Goal: Transaction & Acquisition: Purchase product/service

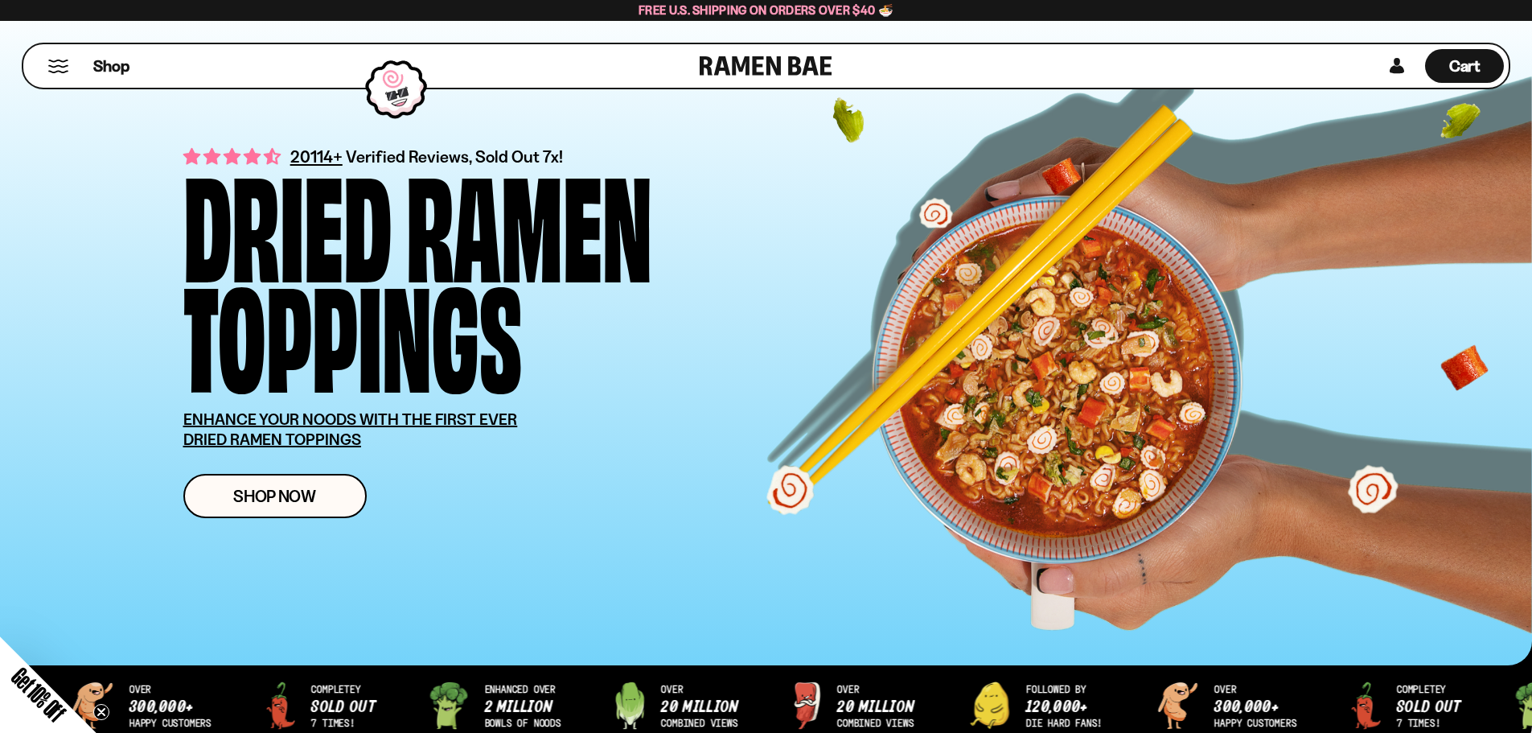
click at [54, 64] on button "Mobile Menu Trigger" at bounding box center [58, 67] width 22 height 14
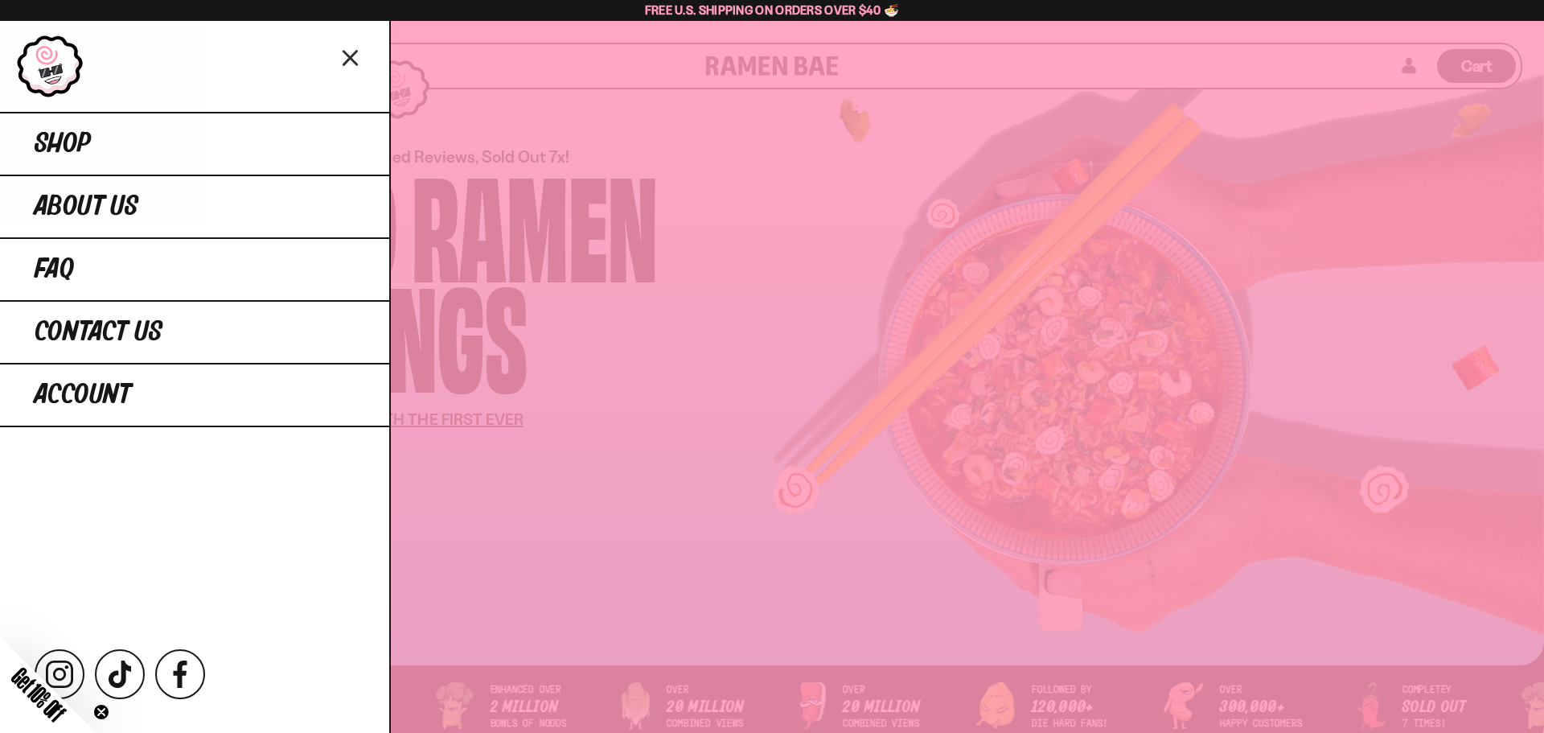
click at [685, 393] on div at bounding box center [772, 366] width 1544 height 733
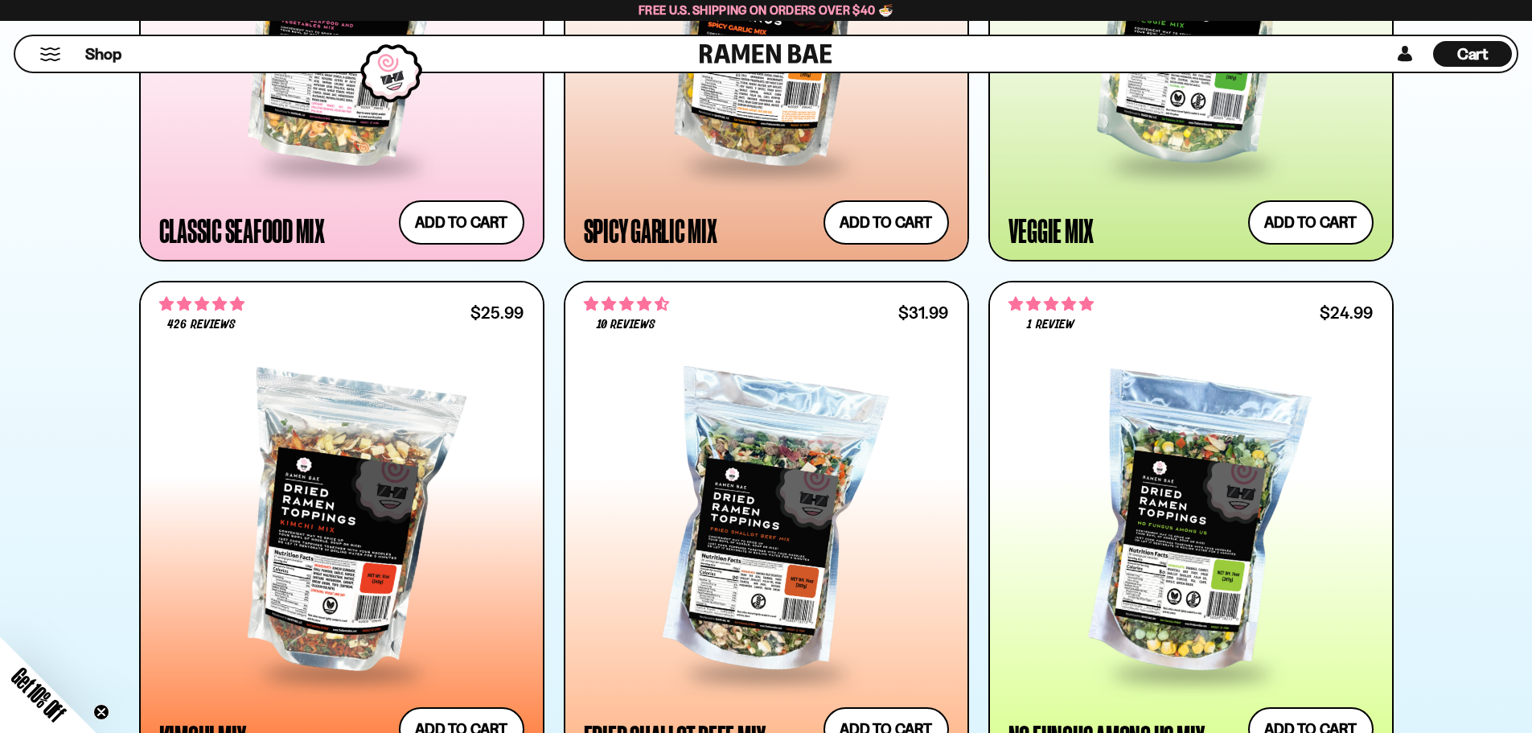
scroll to position [965, 0]
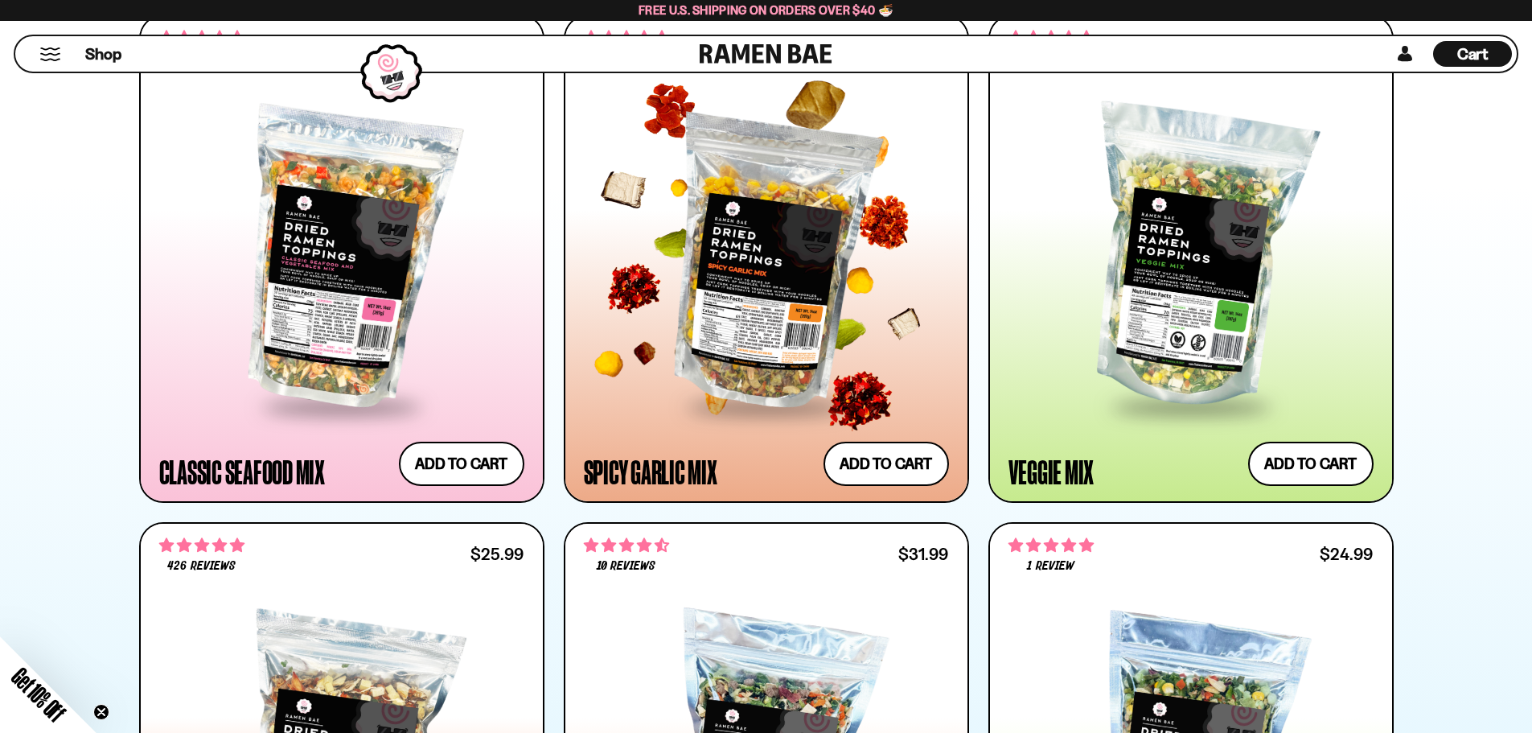
click at [806, 450] on div "**********" at bounding box center [766, 463] width 365 height 44
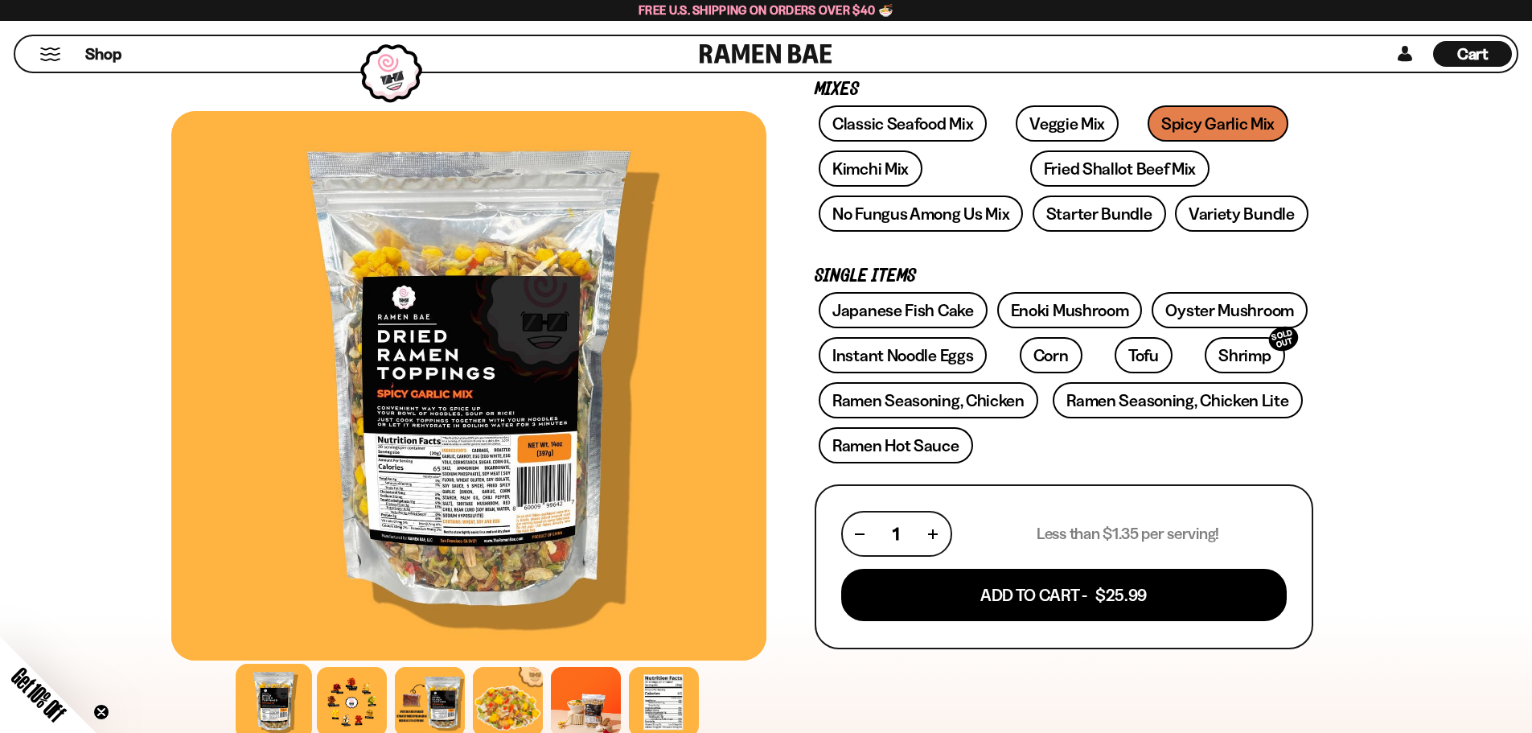
scroll to position [322, 0]
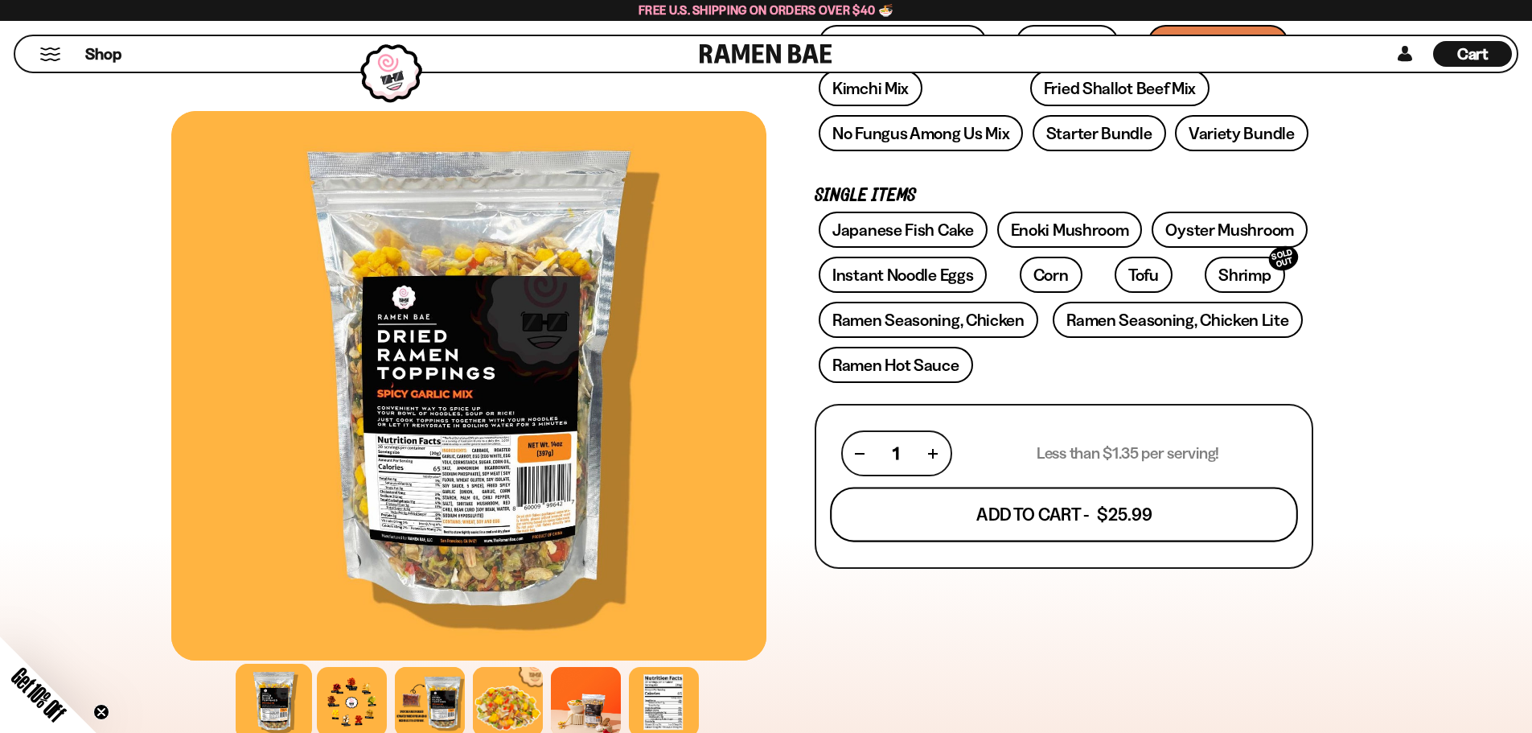
click at [1131, 528] on button "Add To Cart - $25.99" at bounding box center [1064, 514] width 468 height 55
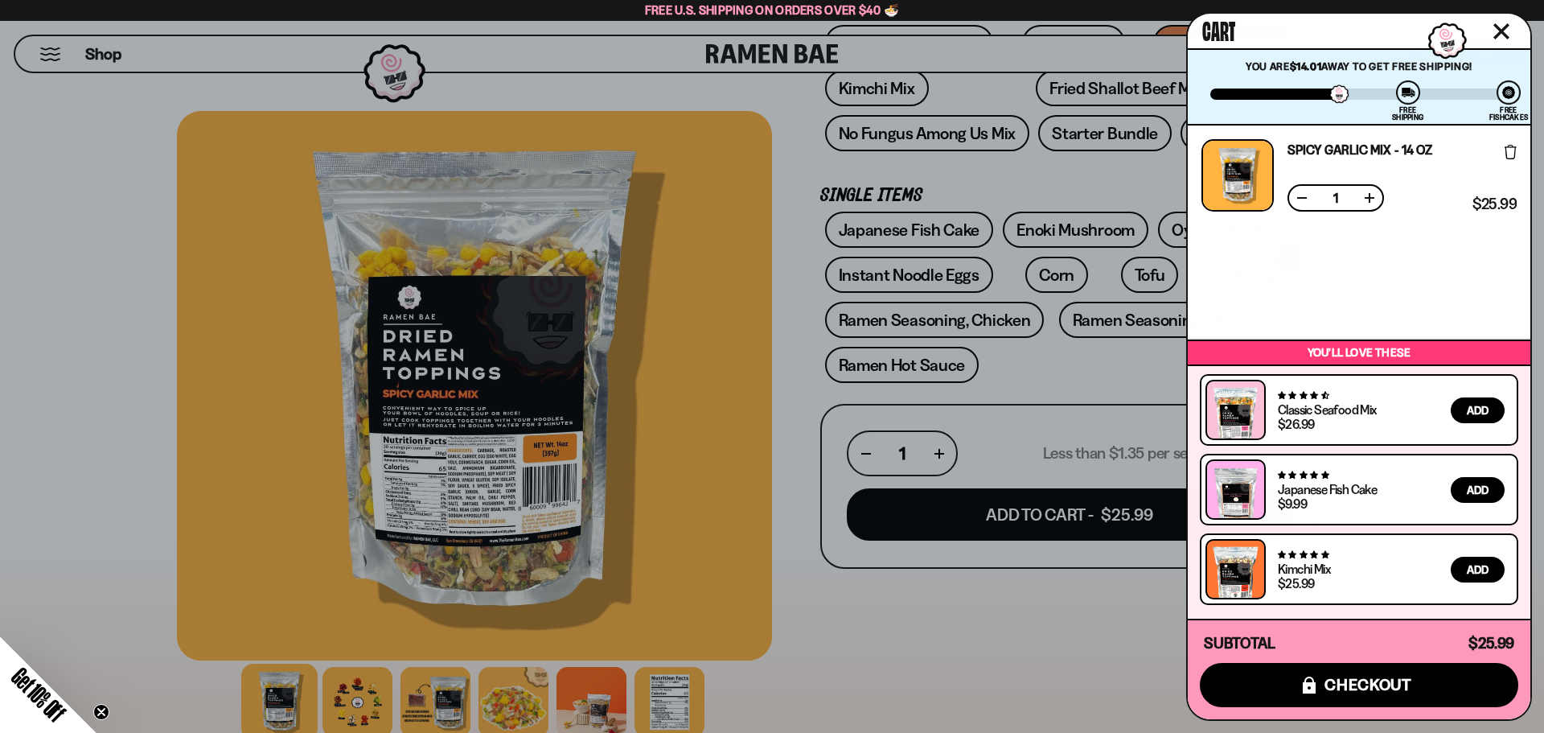
drag, startPoint x: 1023, startPoint y: 640, endPoint x: 1032, endPoint y: 639, distance: 9.0
click at [1024, 640] on div at bounding box center [772, 366] width 1544 height 733
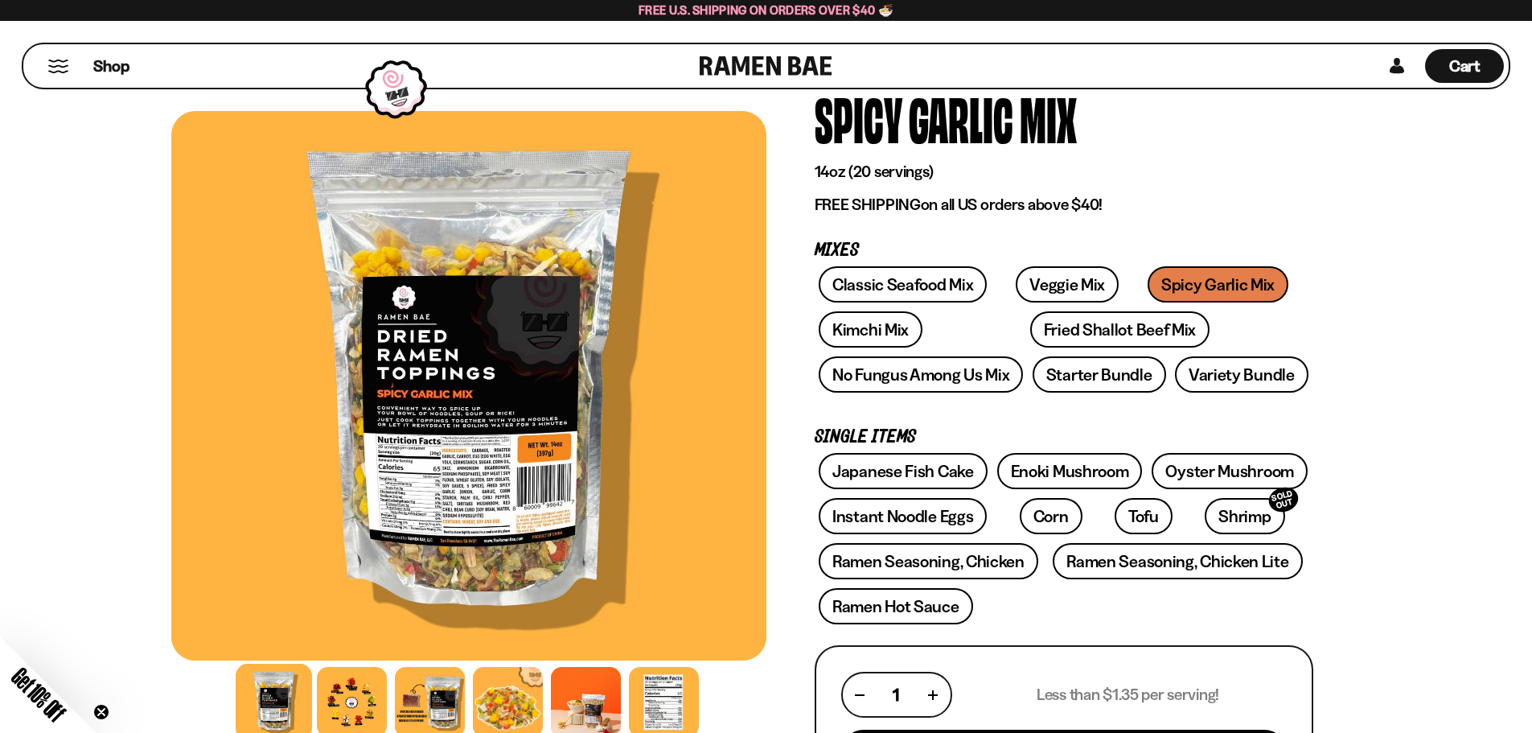
scroll to position [161, 0]
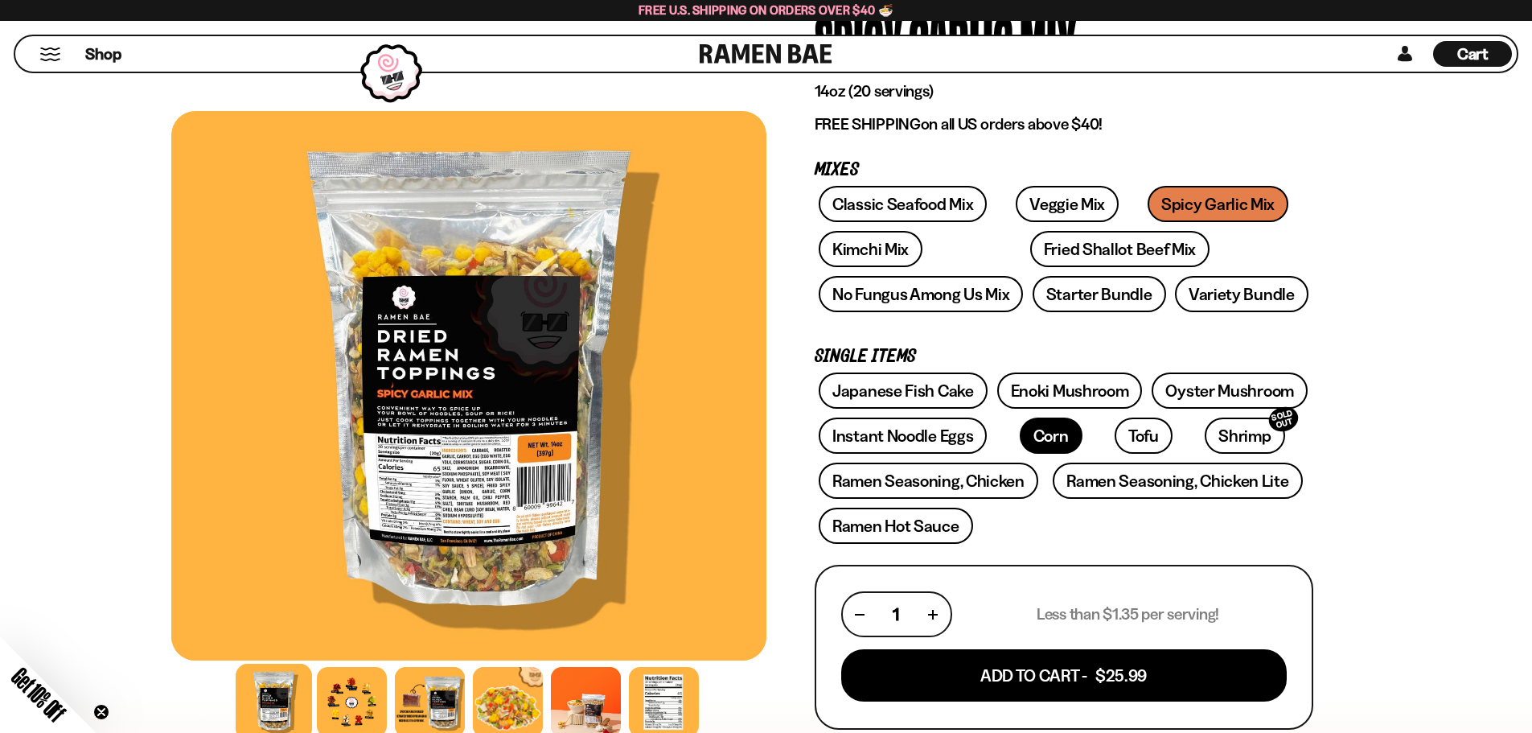
click at [1041, 437] on link "Corn" at bounding box center [1051, 435] width 63 height 36
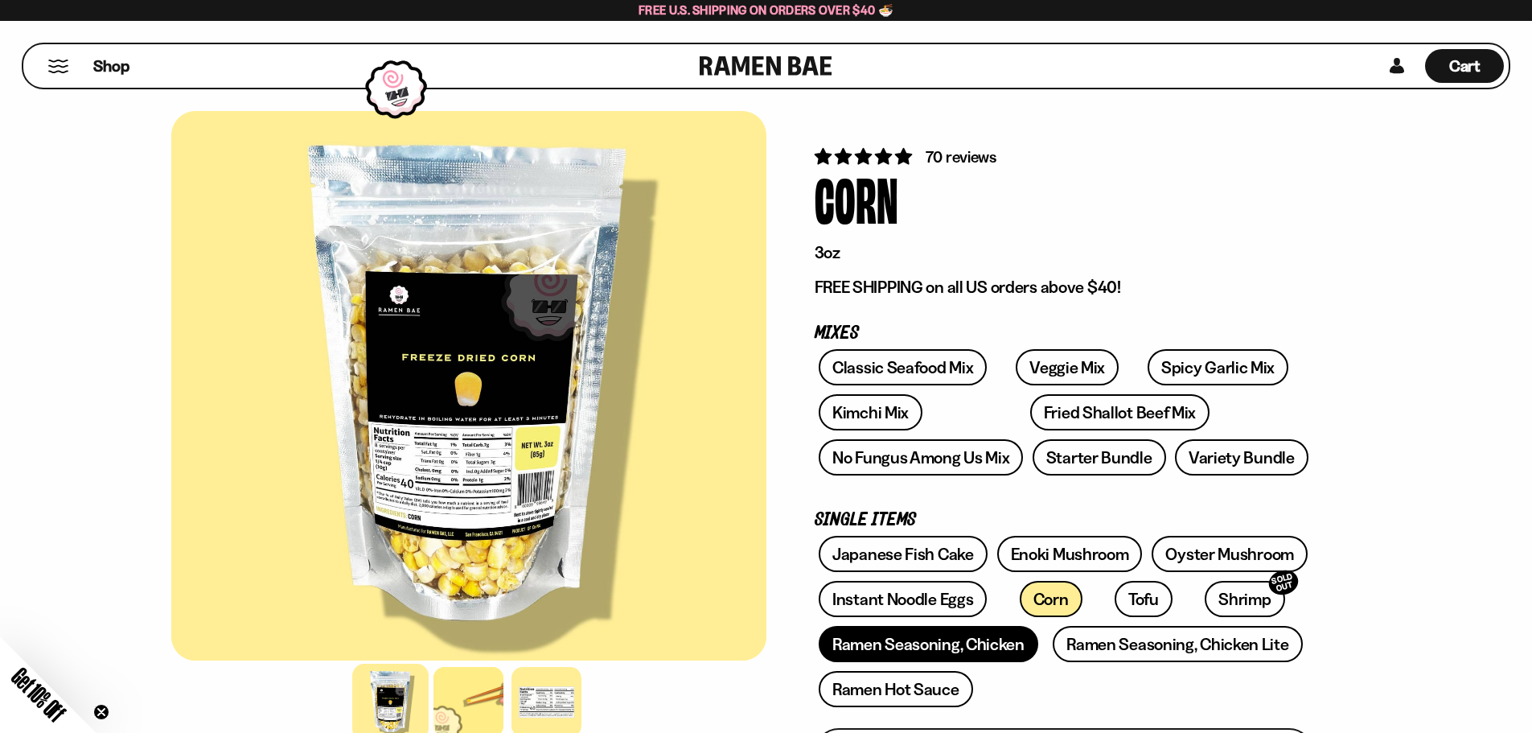
click at [974, 652] on link "Ramen Seasoning, Chicken" at bounding box center [929, 644] width 220 height 36
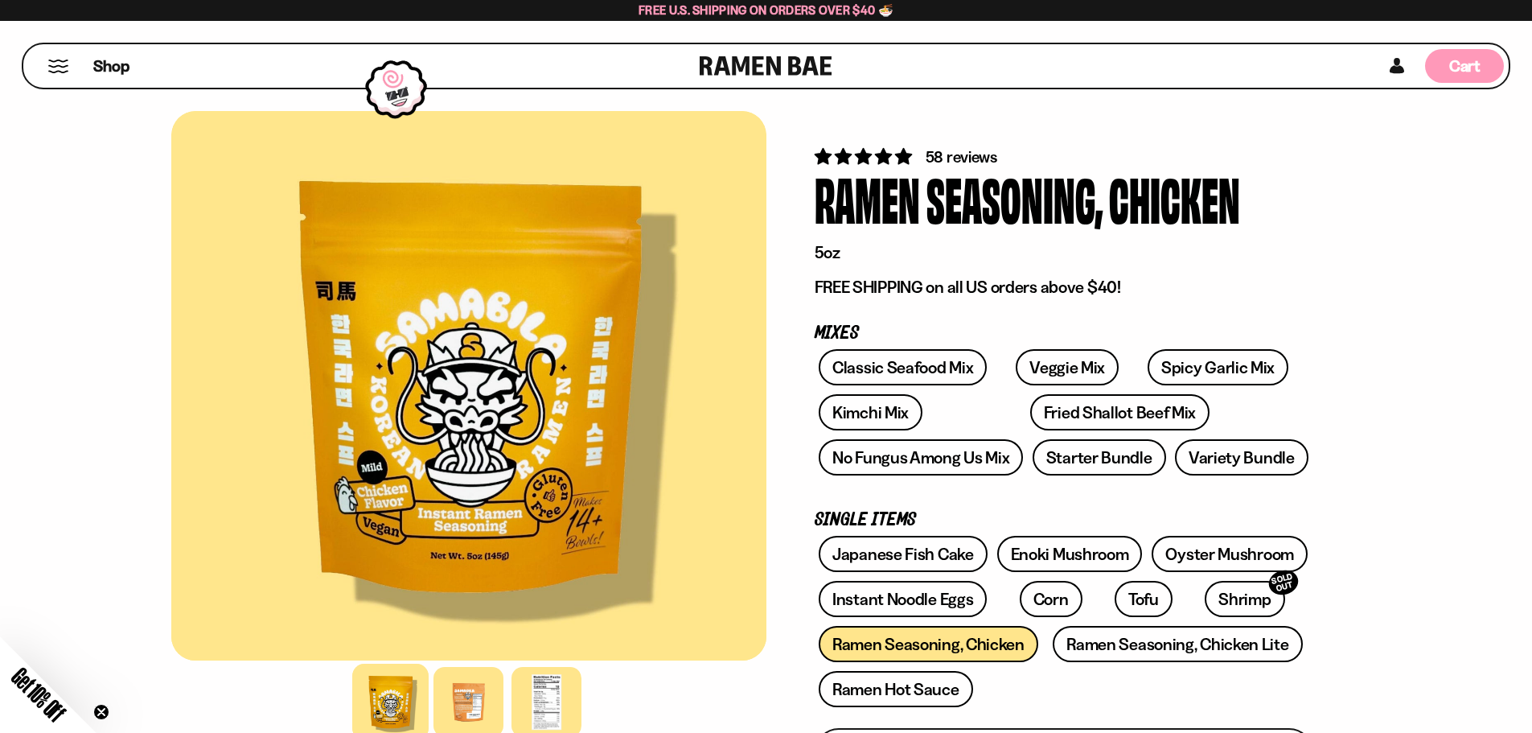
click at [1466, 74] on span "Cart" at bounding box center [1464, 65] width 31 height 19
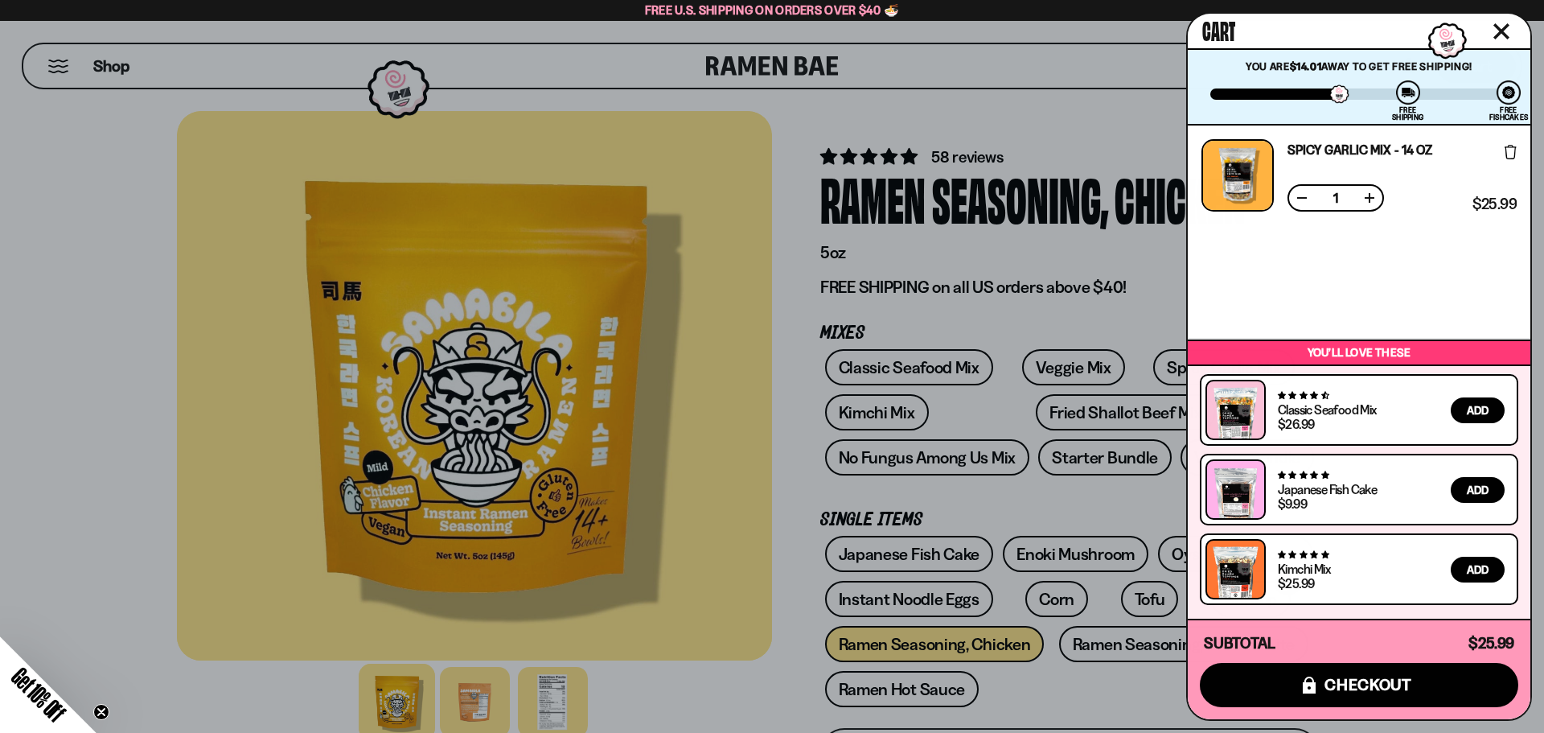
click at [959, 50] on div at bounding box center [772, 366] width 1544 height 733
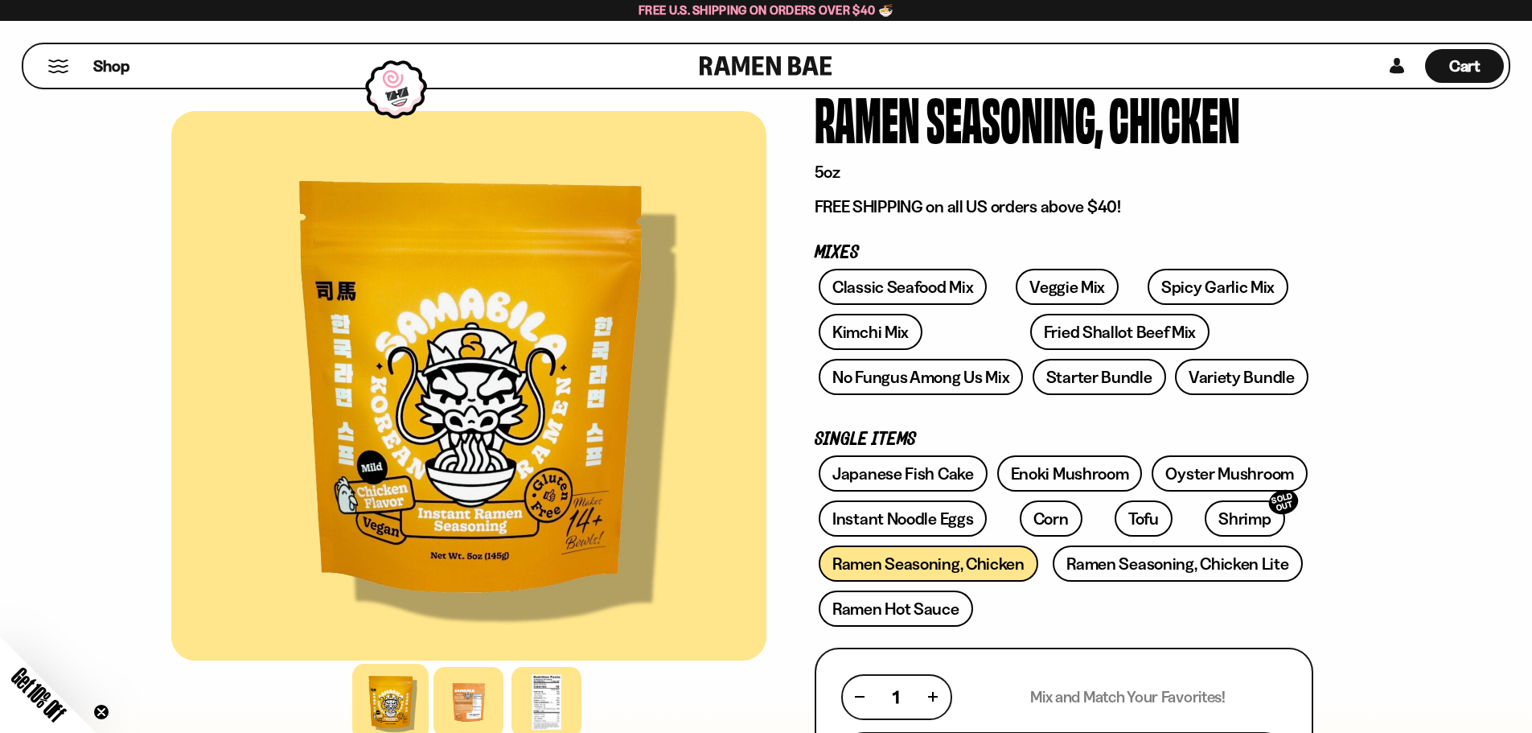
scroll to position [161, 0]
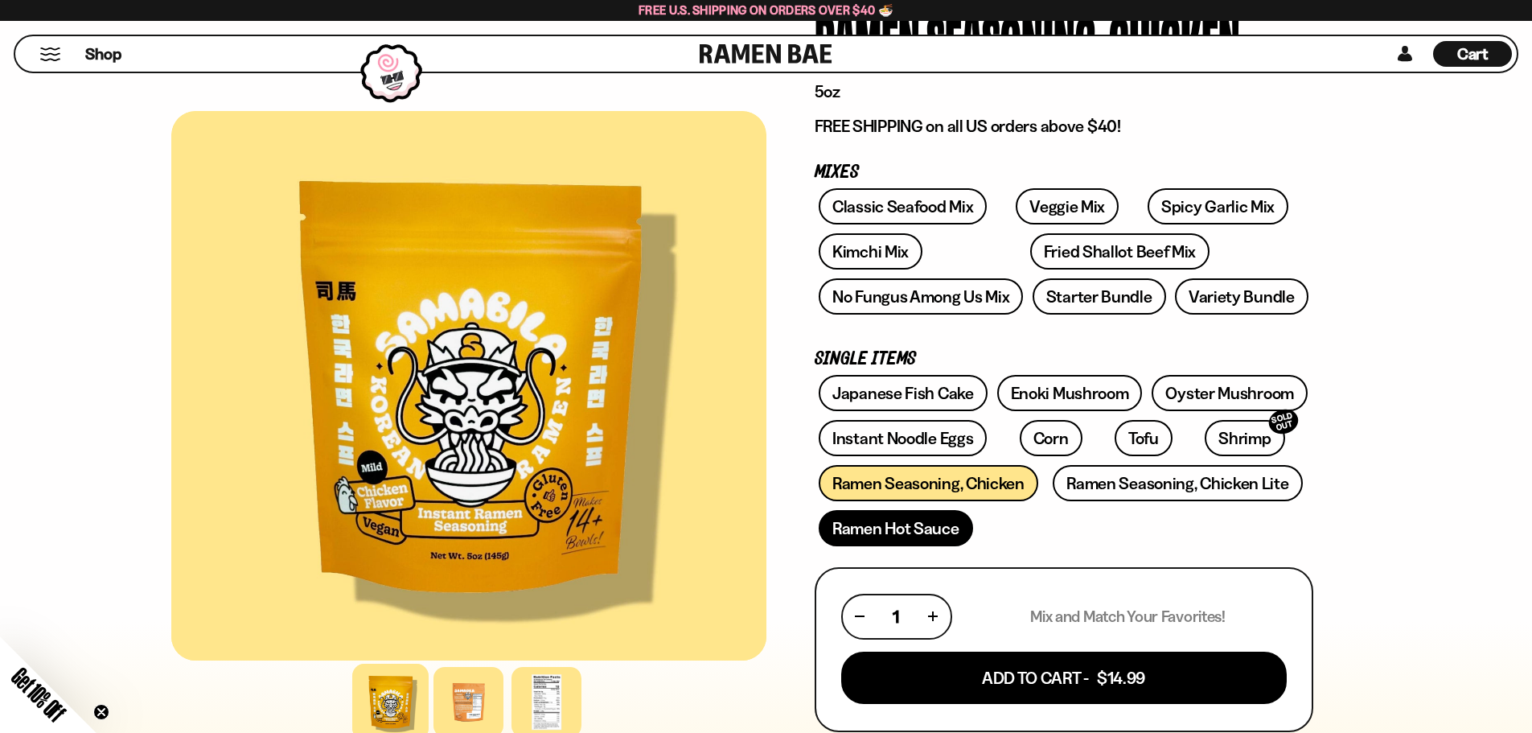
click at [921, 524] on link "Ramen Hot Sauce" at bounding box center [896, 528] width 154 height 36
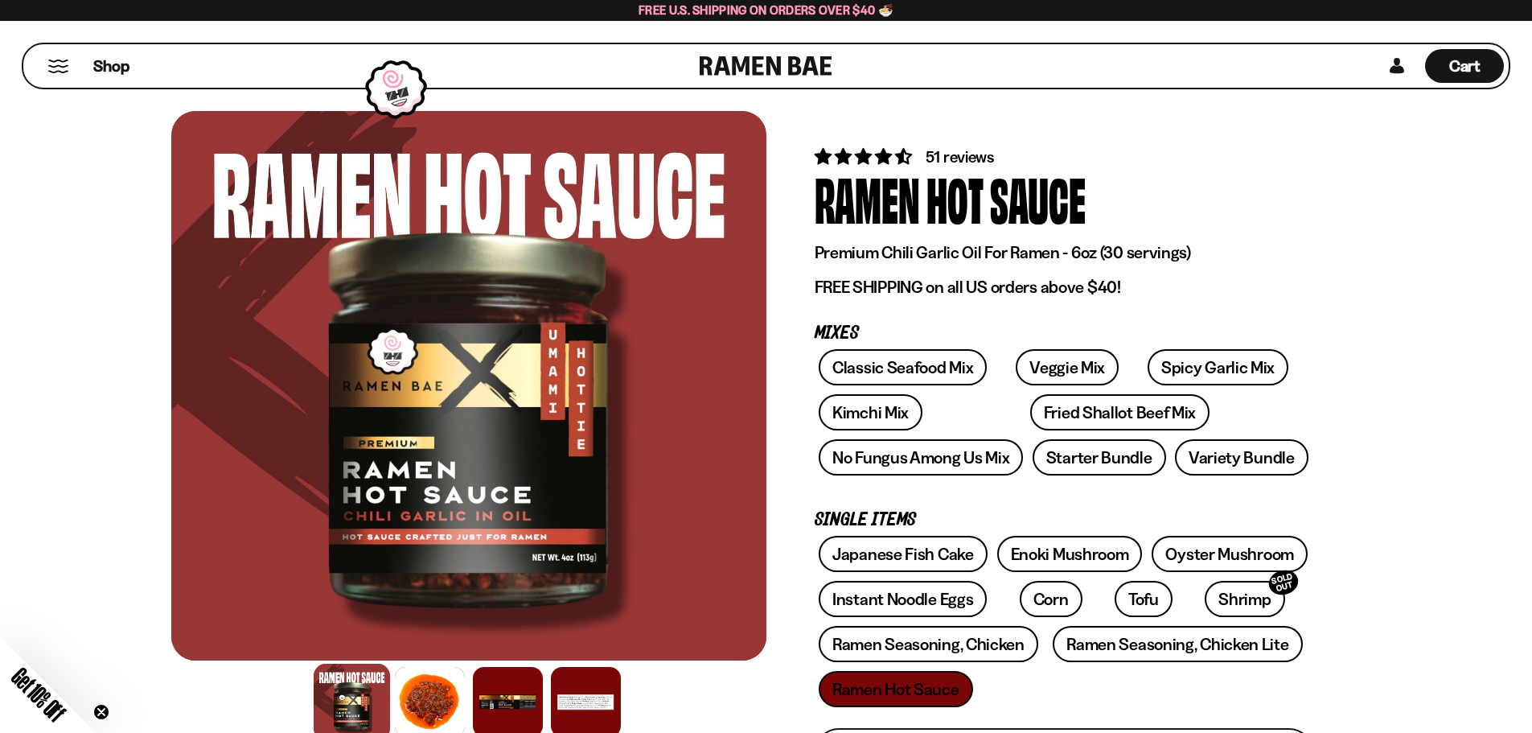
scroll to position [241, 0]
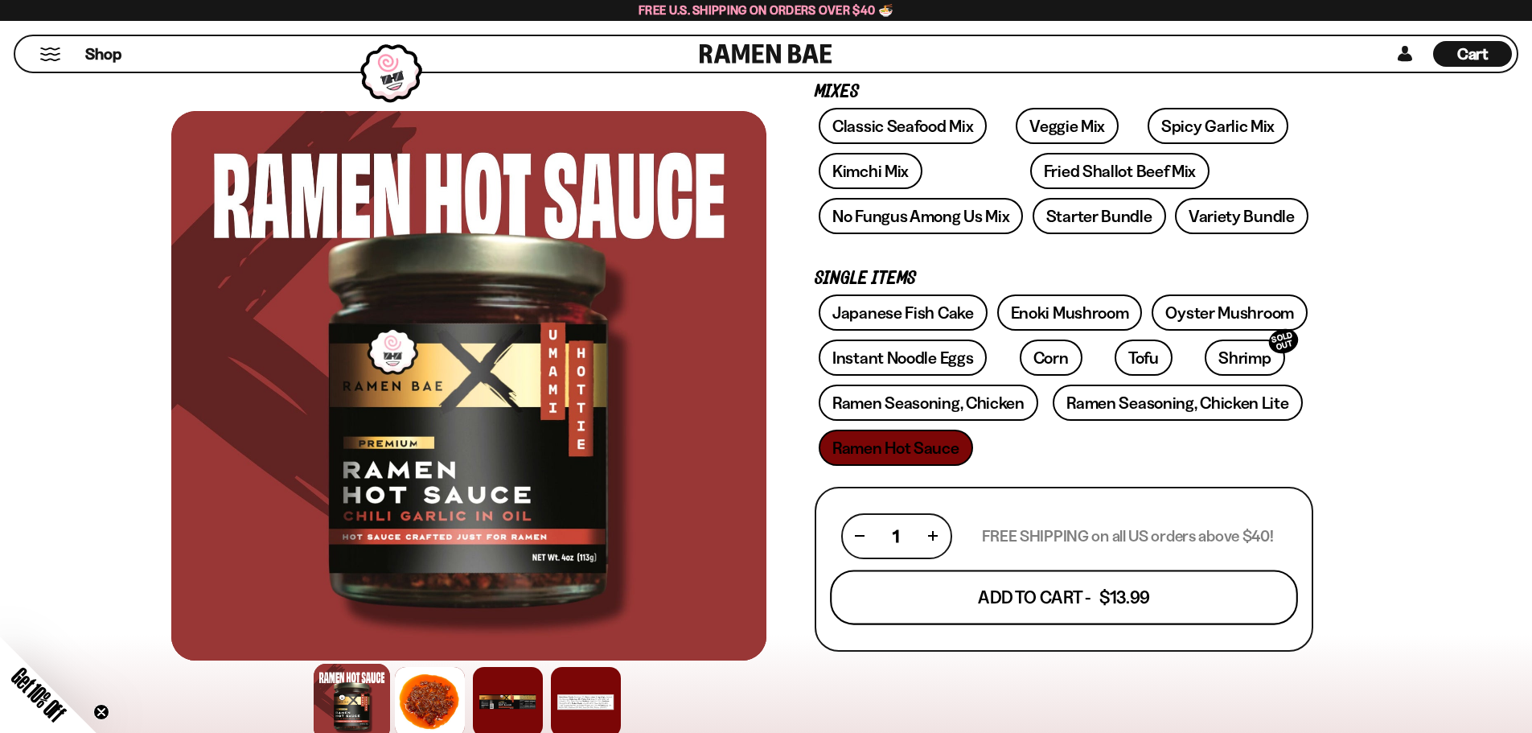
click at [1166, 591] on button "Add To Cart - $13.99" at bounding box center [1064, 596] width 468 height 55
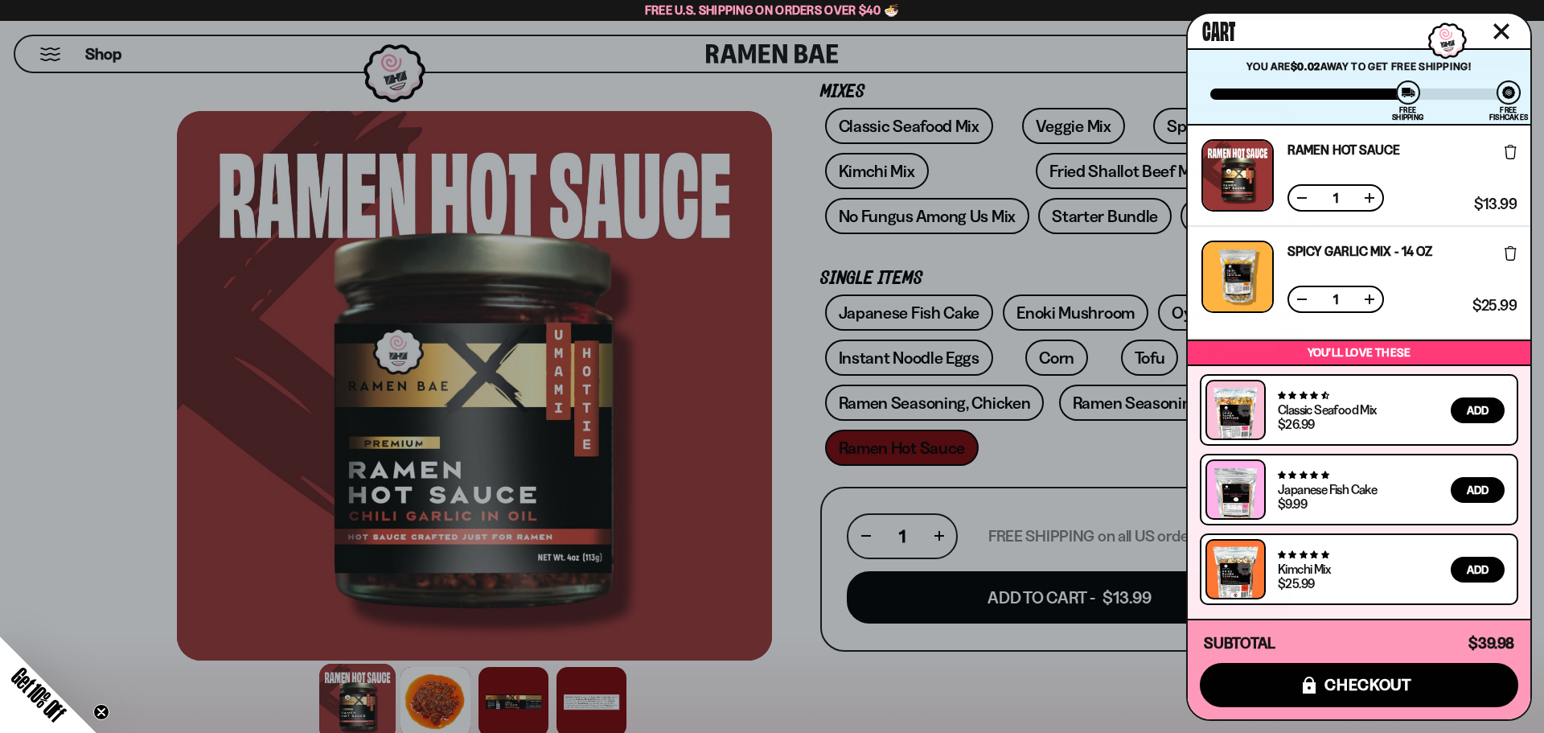
click at [1117, 664] on div at bounding box center [772, 366] width 1544 height 733
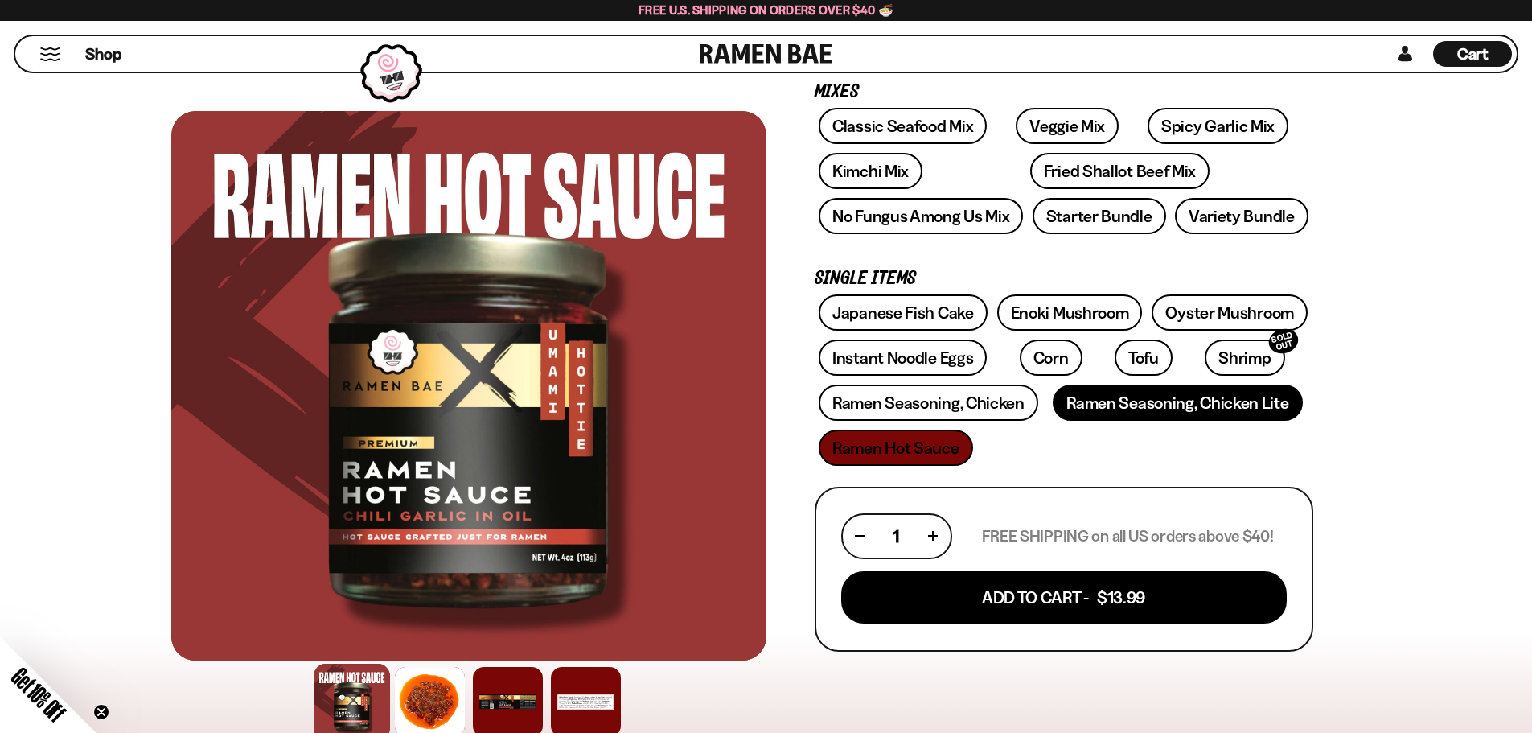
click at [1189, 415] on link "Ramen Seasoning, Chicken Lite" at bounding box center [1177, 402] width 249 height 36
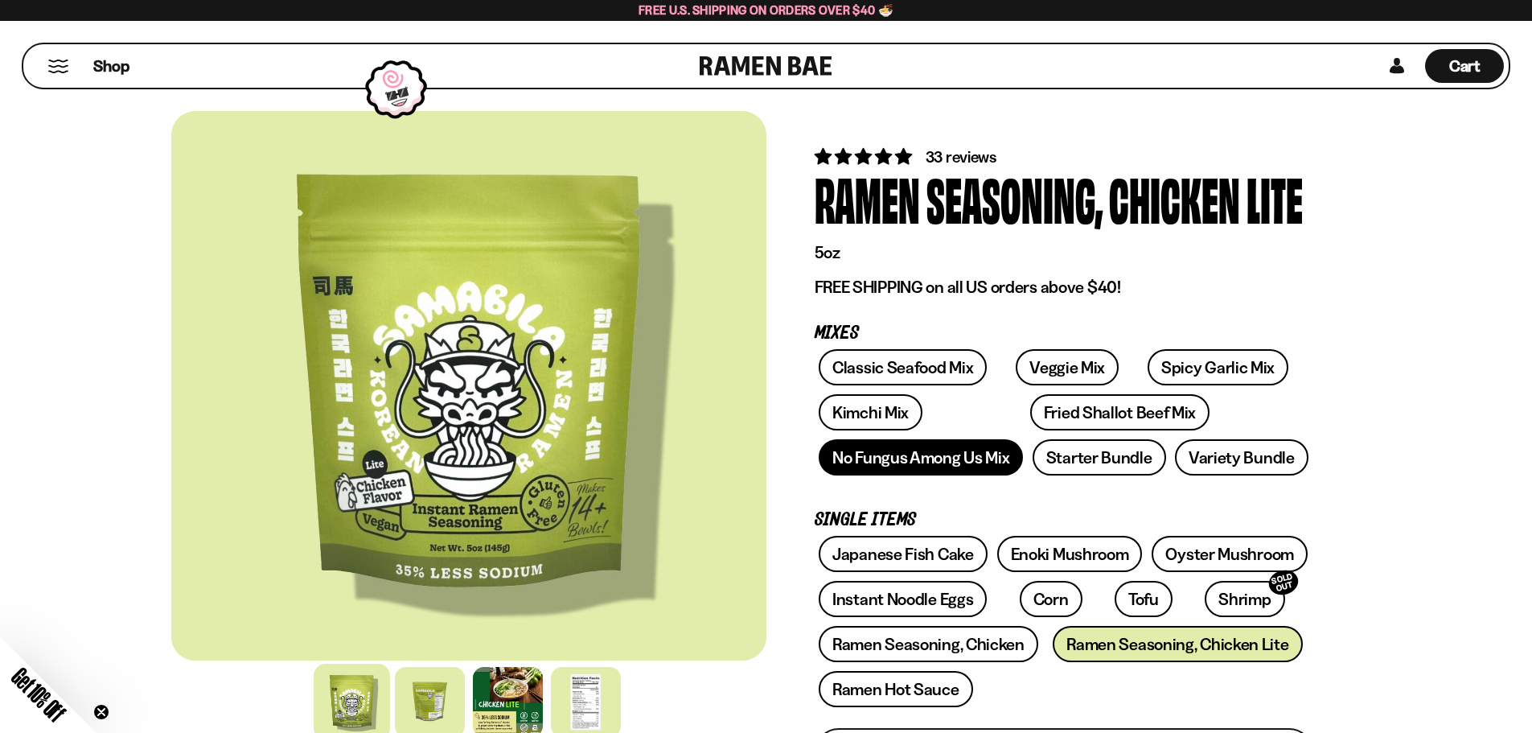
click at [967, 452] on link "No Fungus Among Us Mix" at bounding box center [921, 457] width 204 height 36
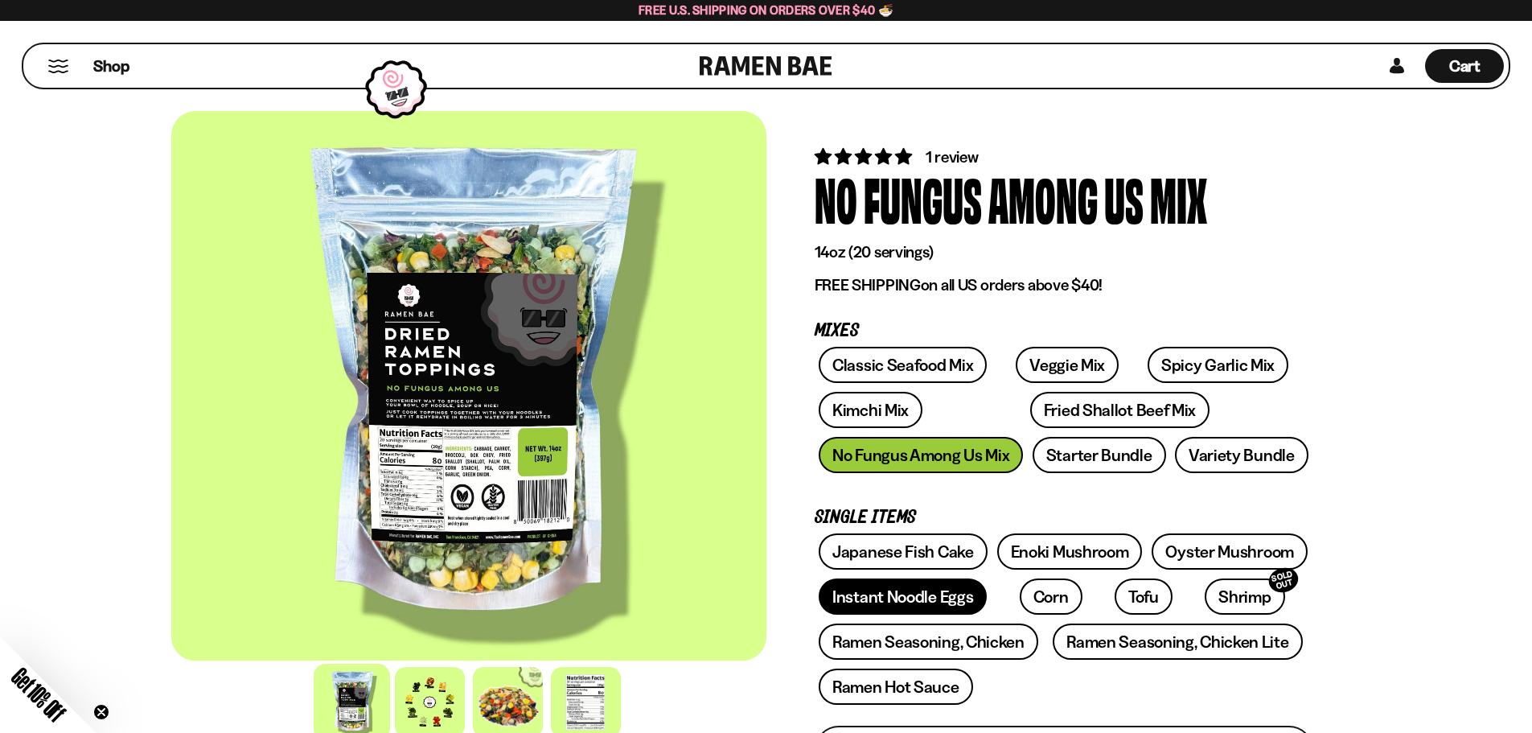
click at [897, 593] on link "Instant Noodle Eggs" at bounding box center [903, 596] width 168 height 36
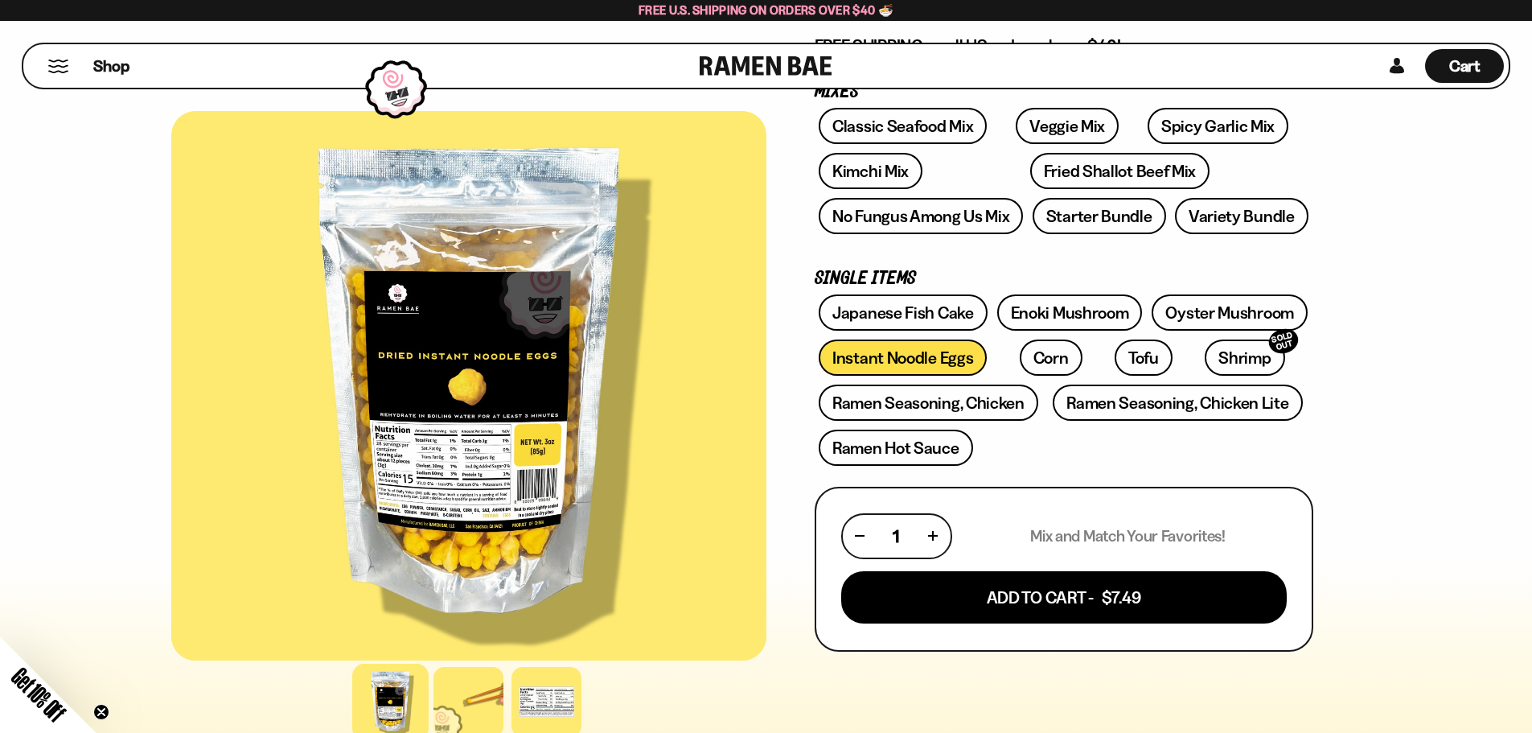
scroll to position [322, 0]
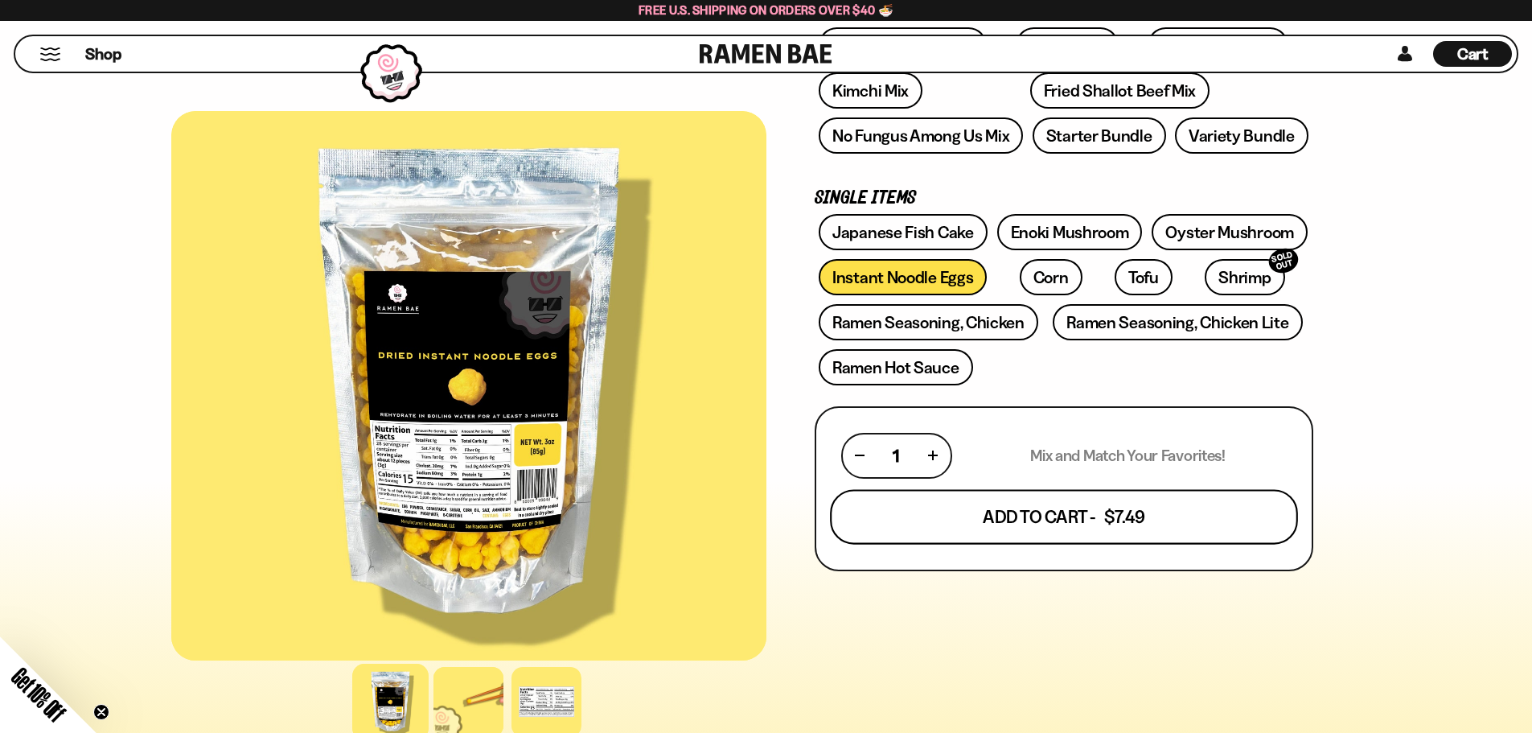
click at [1089, 521] on button "Add To Cart - $7.49" at bounding box center [1064, 516] width 468 height 55
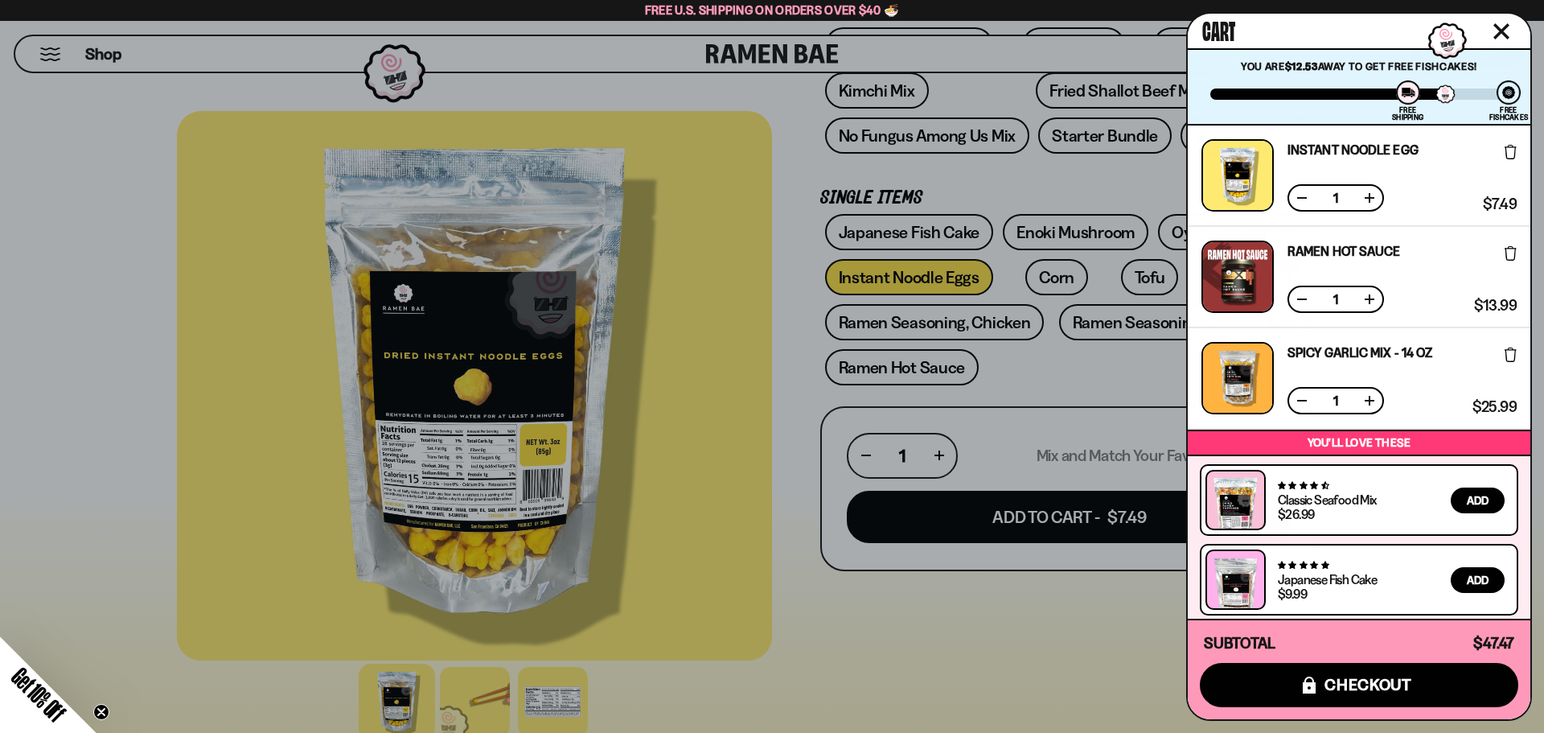
click at [1505, 258] on icon at bounding box center [1511, 253] width 12 height 14
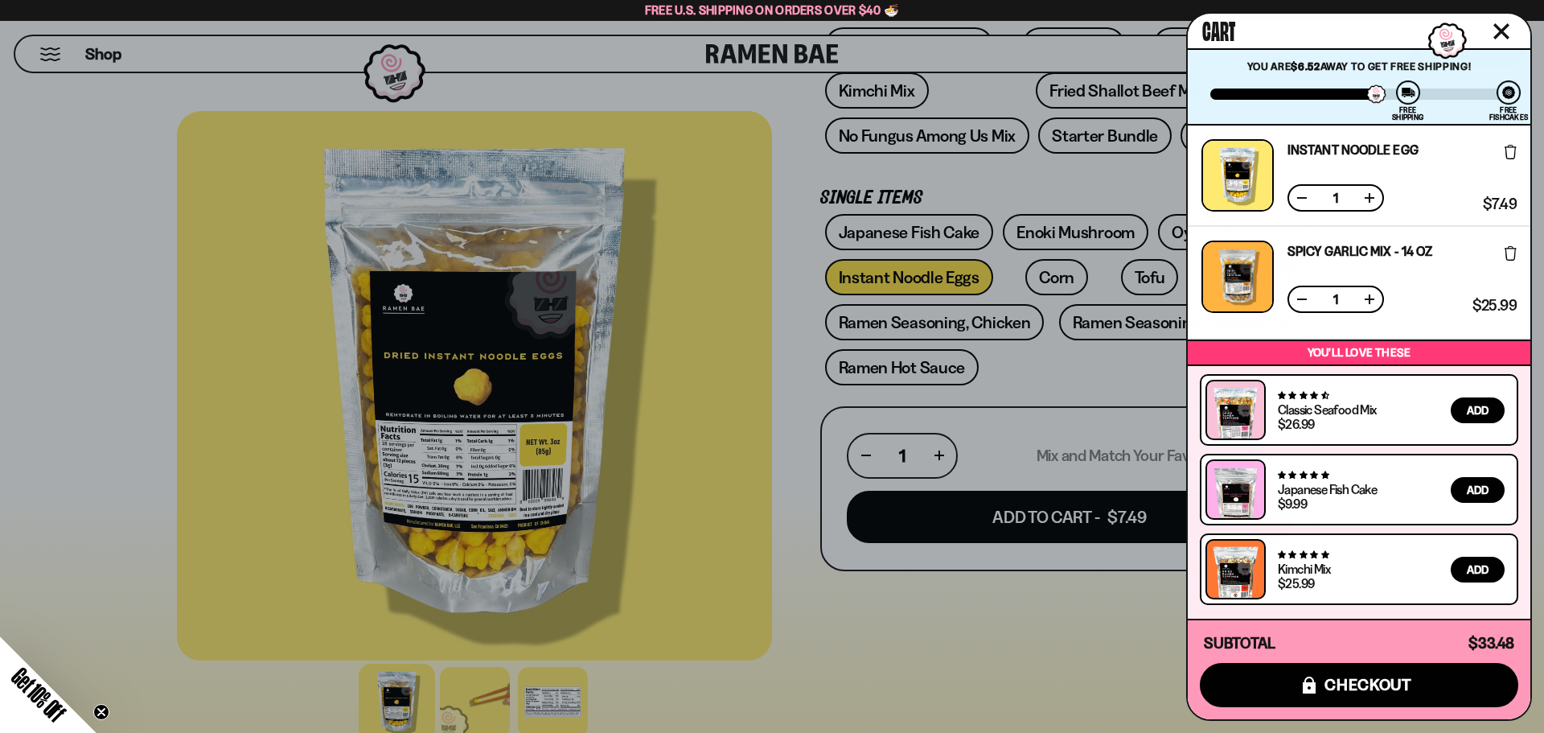
click at [1099, 374] on div at bounding box center [772, 366] width 1544 height 733
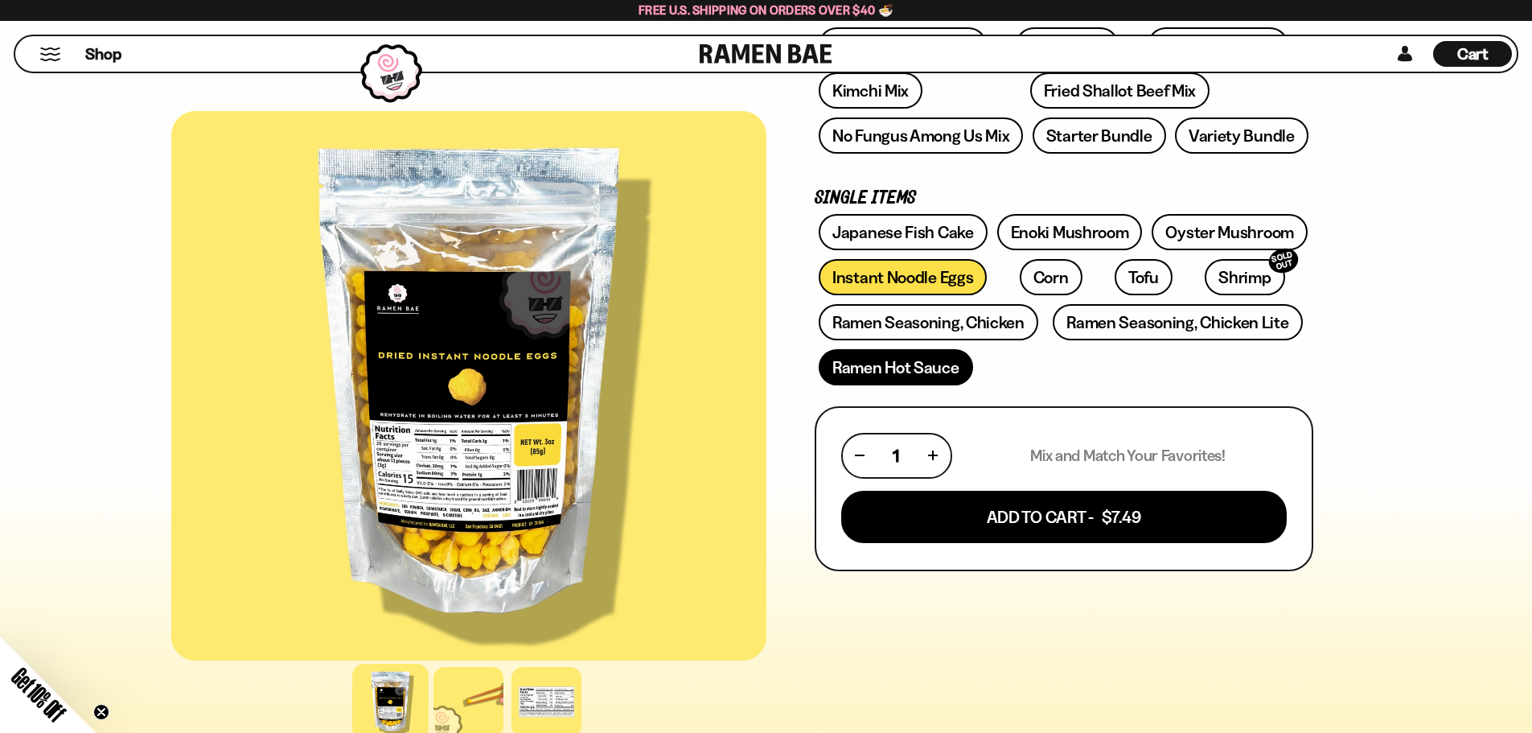
click at [930, 375] on link "Ramen Hot Sauce" at bounding box center [896, 367] width 154 height 36
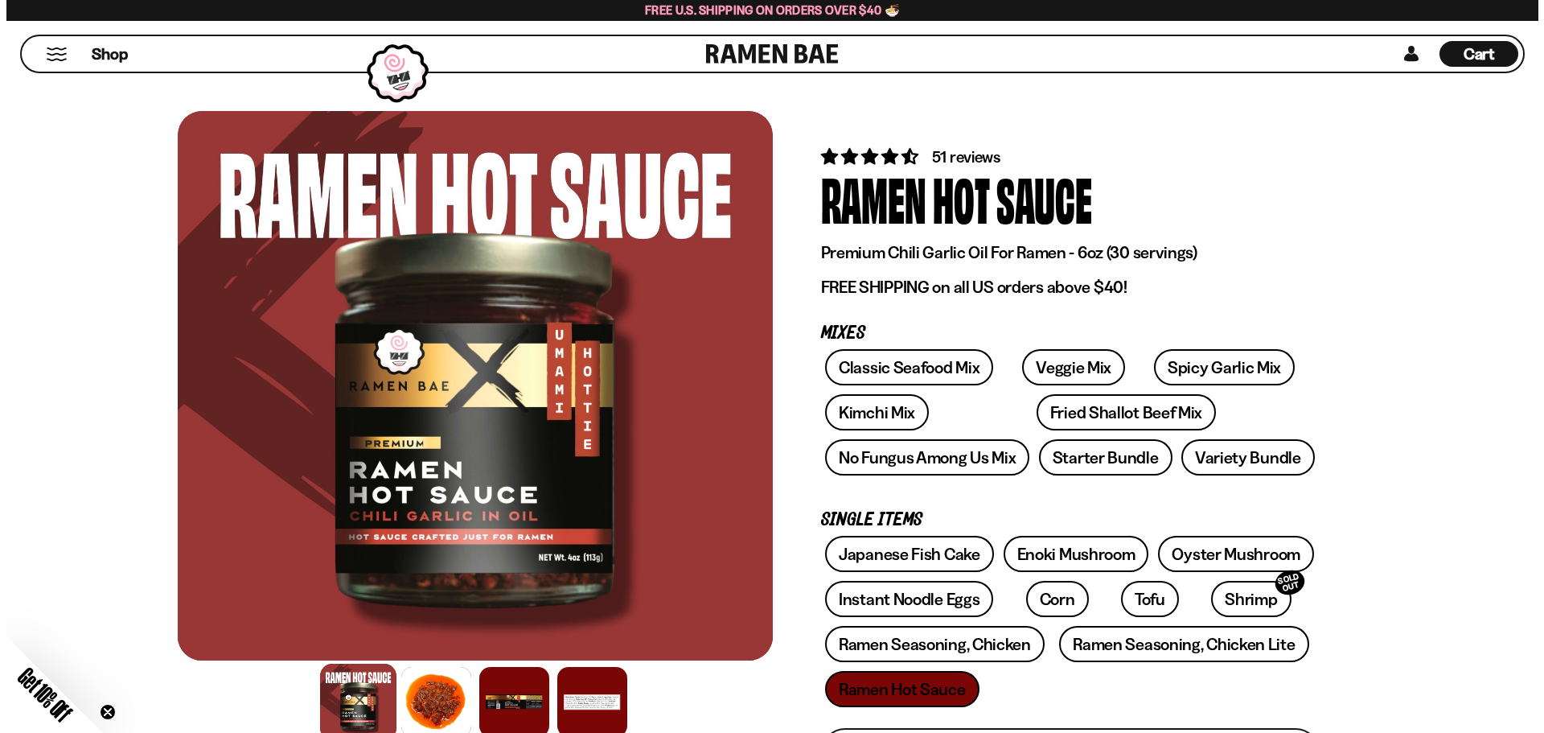
scroll to position [241, 0]
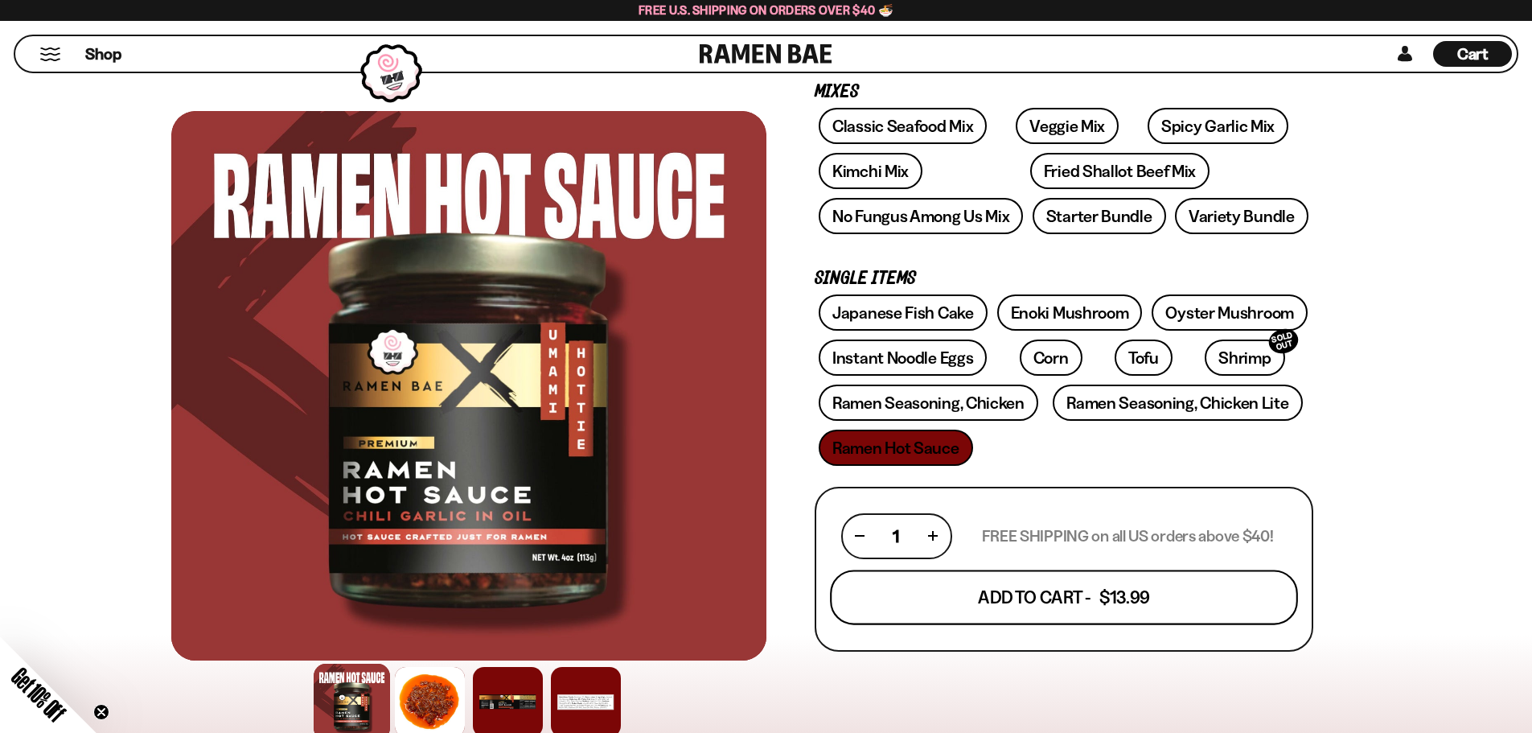
click at [1118, 609] on button "Add To Cart - $13.99" at bounding box center [1064, 596] width 468 height 55
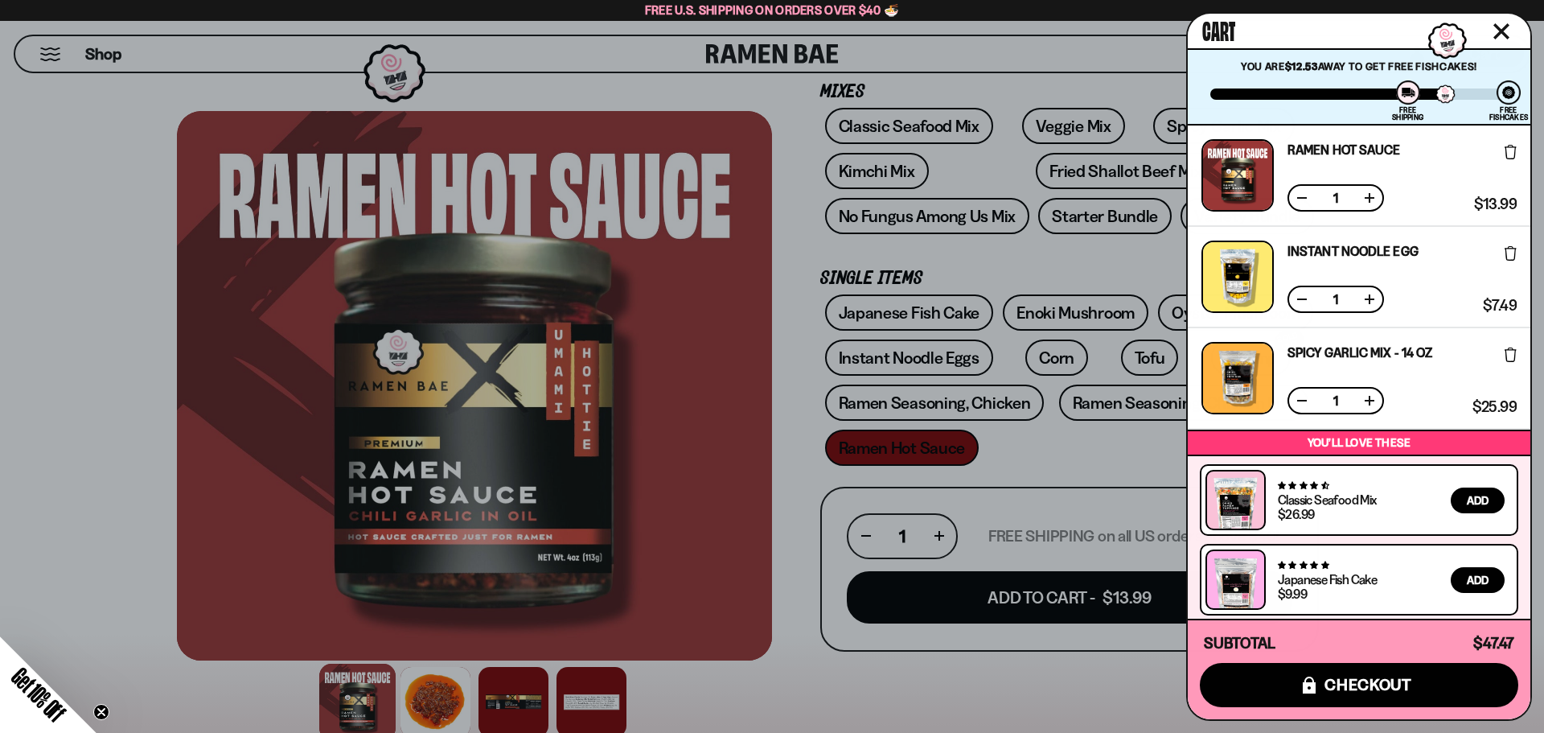
click at [1092, 657] on div at bounding box center [772, 366] width 1544 height 733
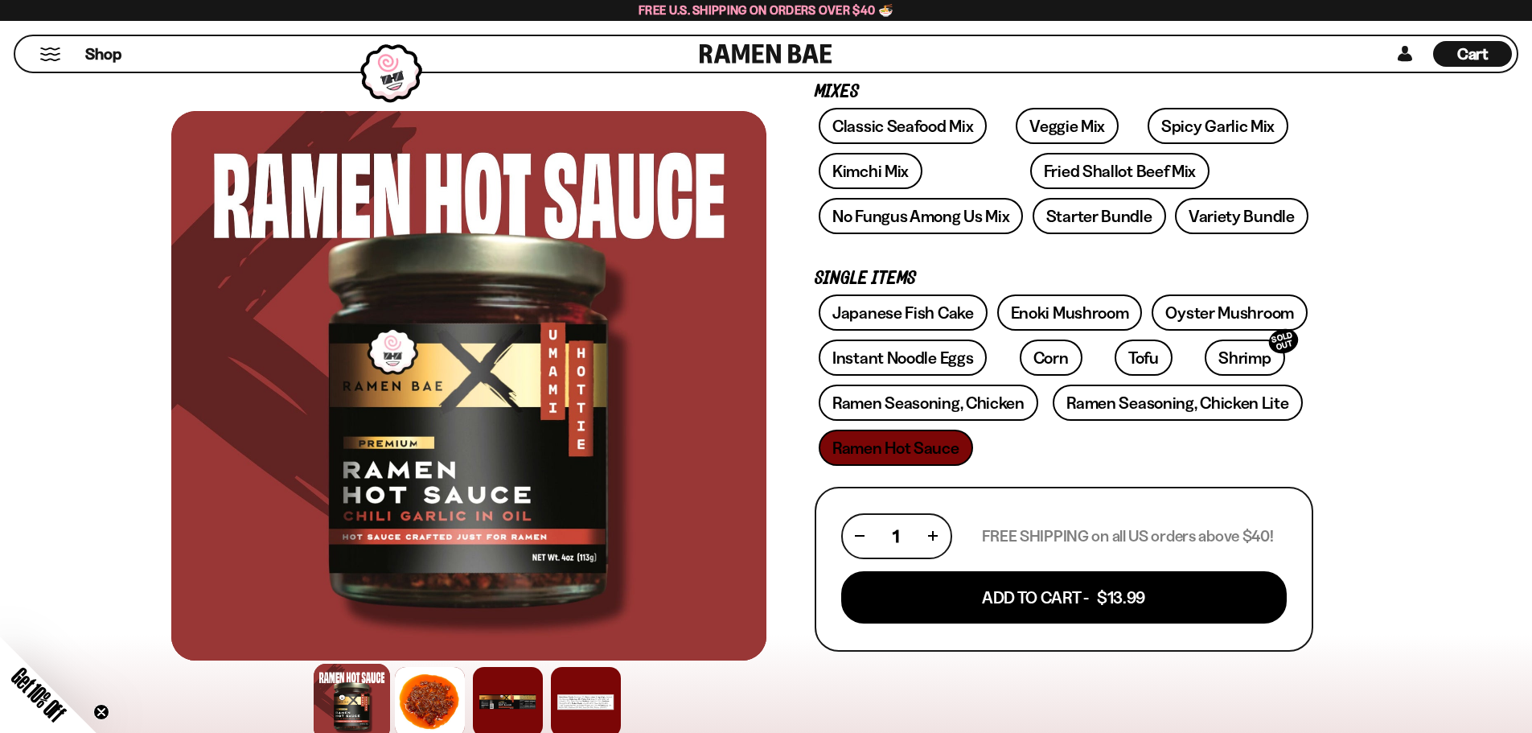
click at [1464, 60] on span "Cart" at bounding box center [1472, 53] width 31 height 19
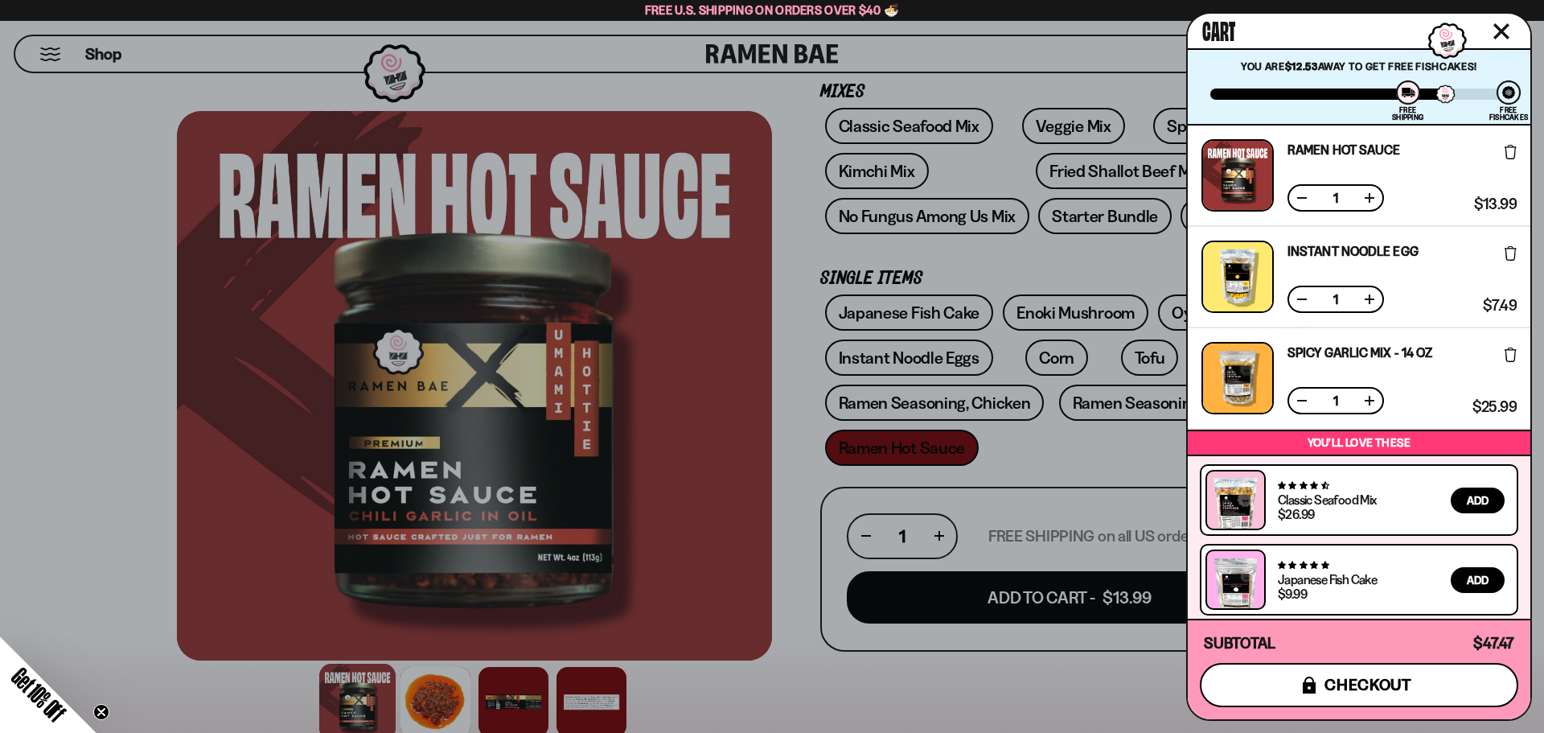
click at [1445, 682] on button "icons8-lock checkout" at bounding box center [1359, 685] width 318 height 44
